Goal: Obtain resource: Obtain resource

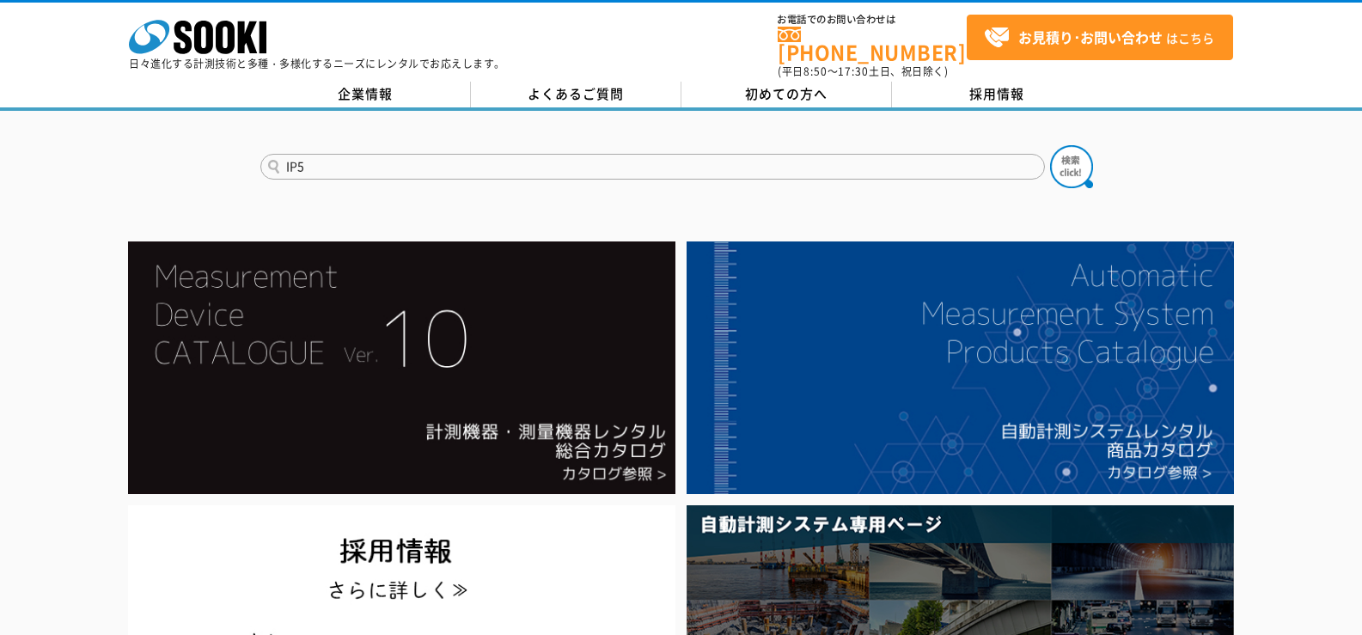
type input "IP5"
click at [1050, 145] on button at bounding box center [1071, 166] width 43 height 43
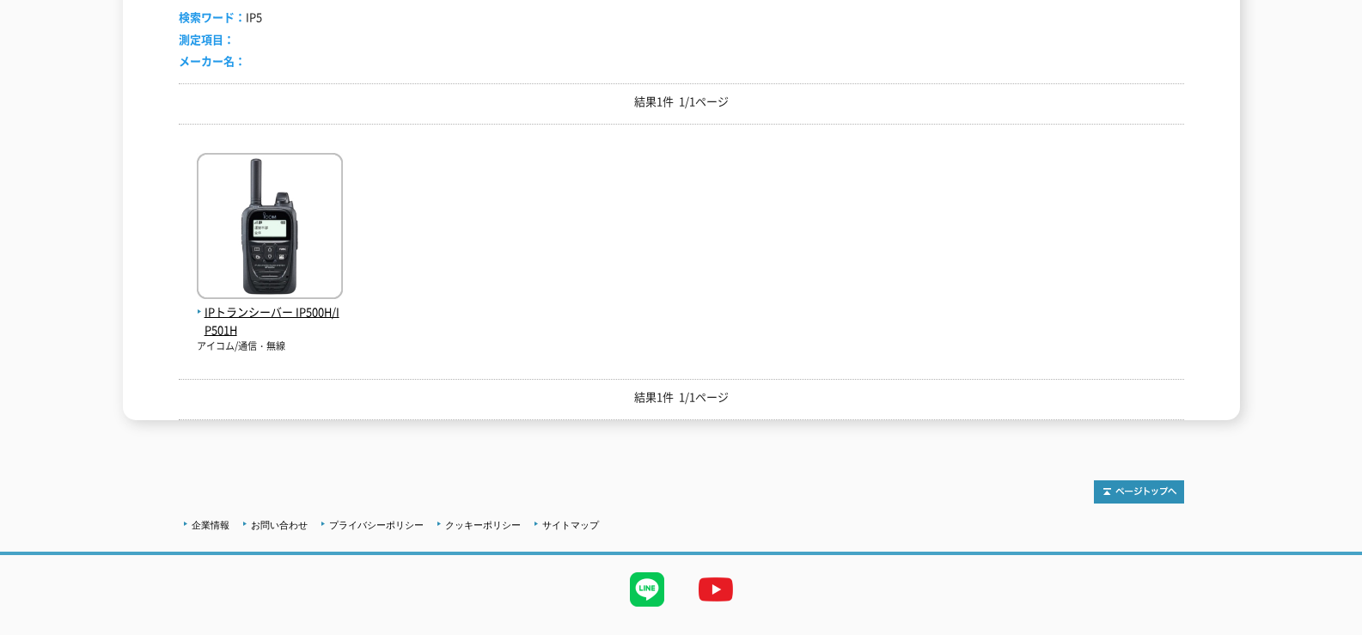
scroll to position [344, 0]
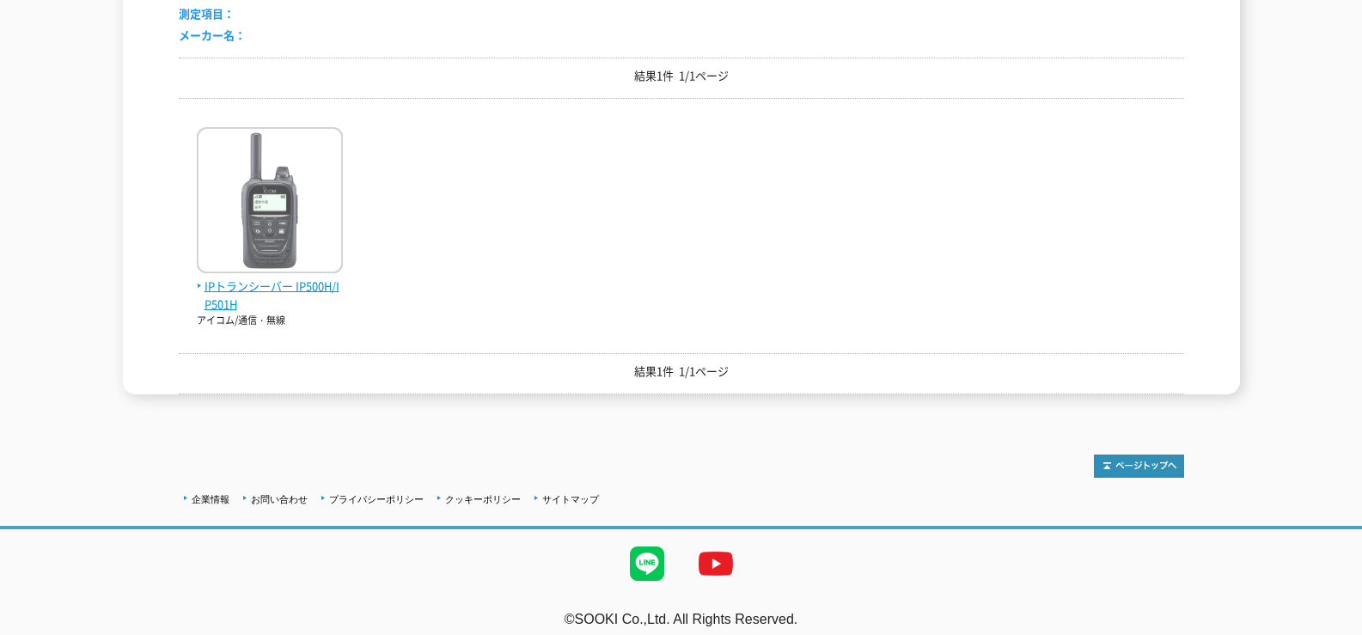
click at [273, 223] on img at bounding box center [270, 202] width 146 height 150
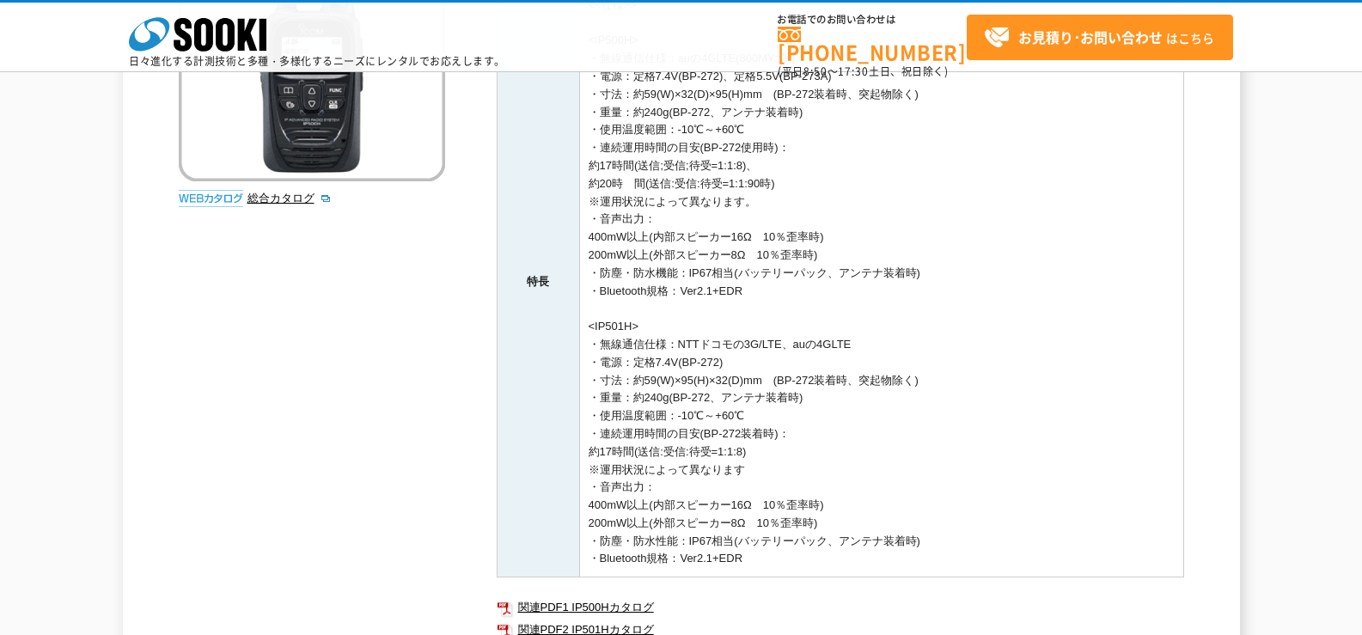
scroll to position [172, 0]
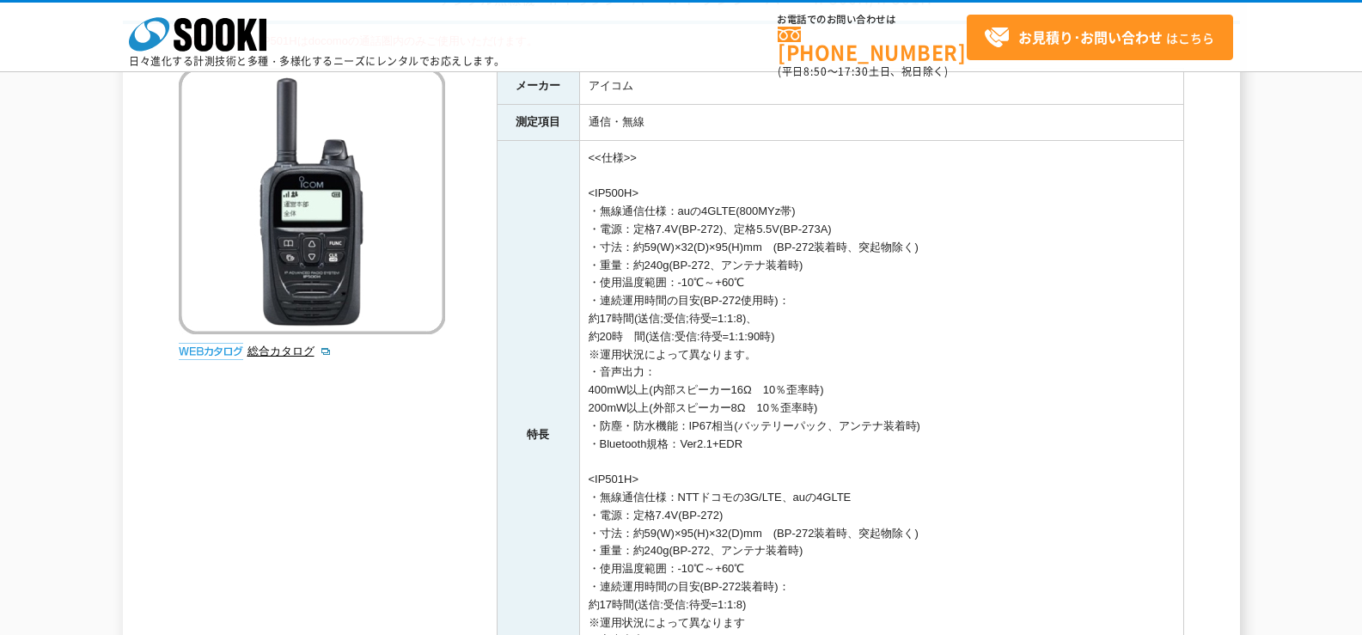
click at [275, 342] on div "総合カタログ" at bounding box center [314, 218] width 271 height 301
click at [274, 351] on link "総合カタログ" at bounding box center [290, 351] width 84 height 13
